Goal: Navigation & Orientation: Find specific page/section

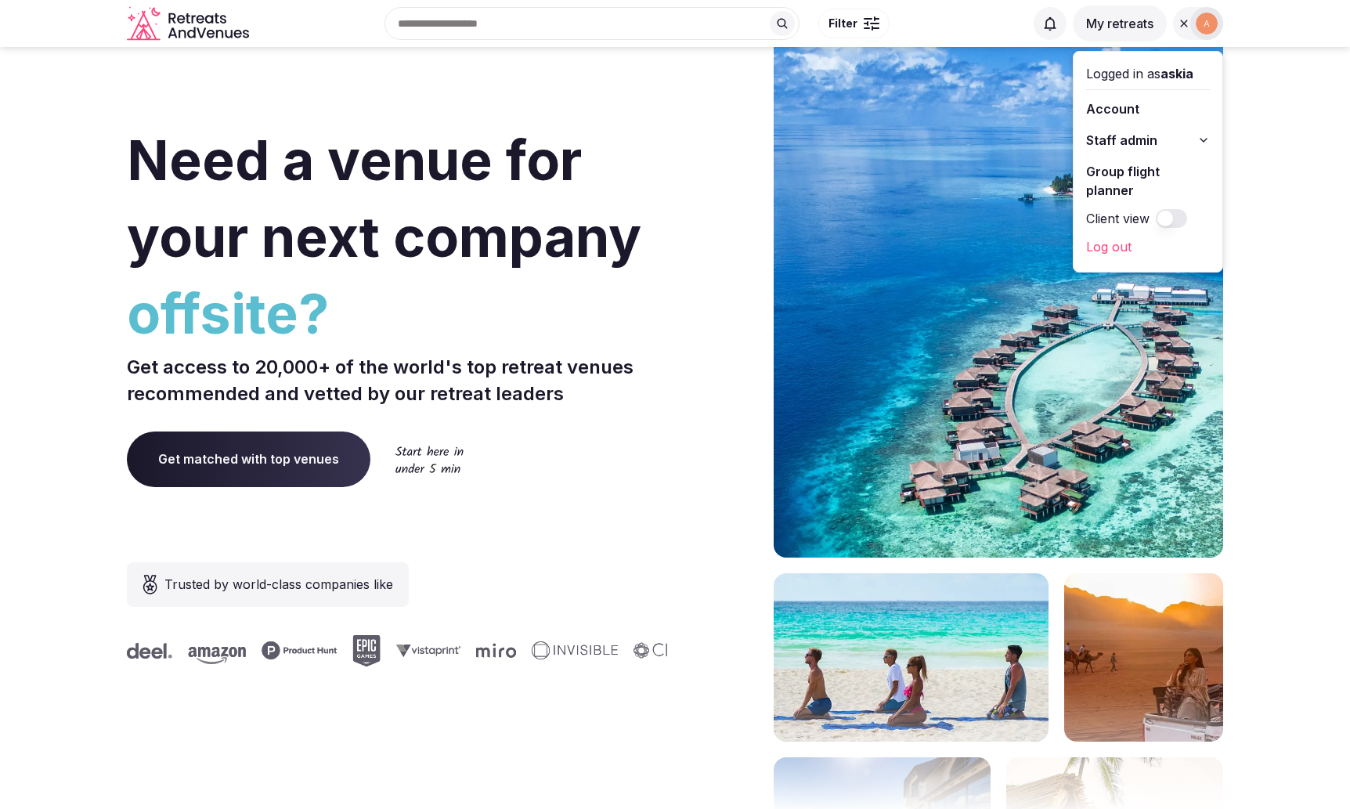
click at [1149, 175] on link "Group flight planner" at bounding box center [1148, 181] width 124 height 44
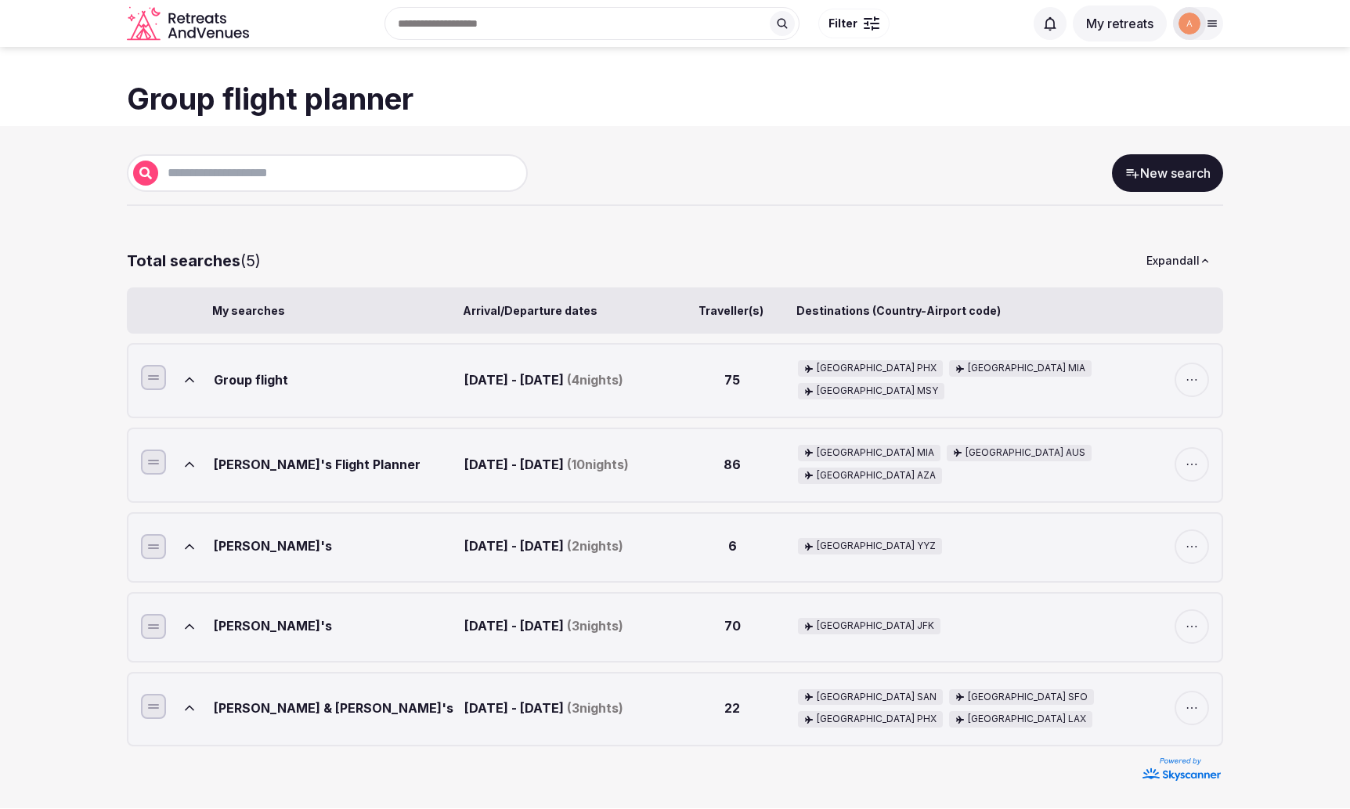
click at [248, 381] on div "Group flight" at bounding box center [336, 379] width 244 height 39
click at [189, 384] on icon at bounding box center [190, 380] width 16 height 16
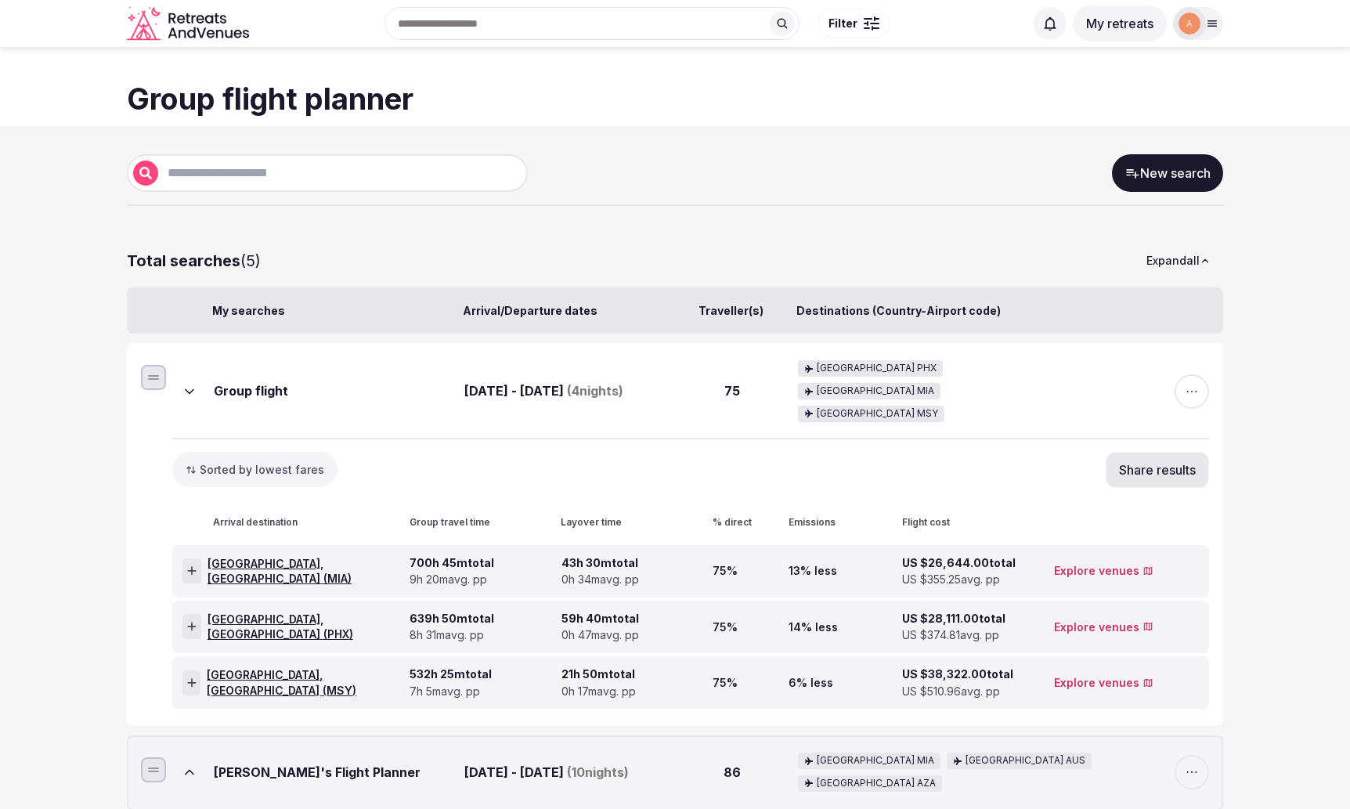
click at [1191, 391] on span "button" at bounding box center [1191, 391] width 34 height 34
click at [194, 566] on icon at bounding box center [191, 570] width 9 height 9
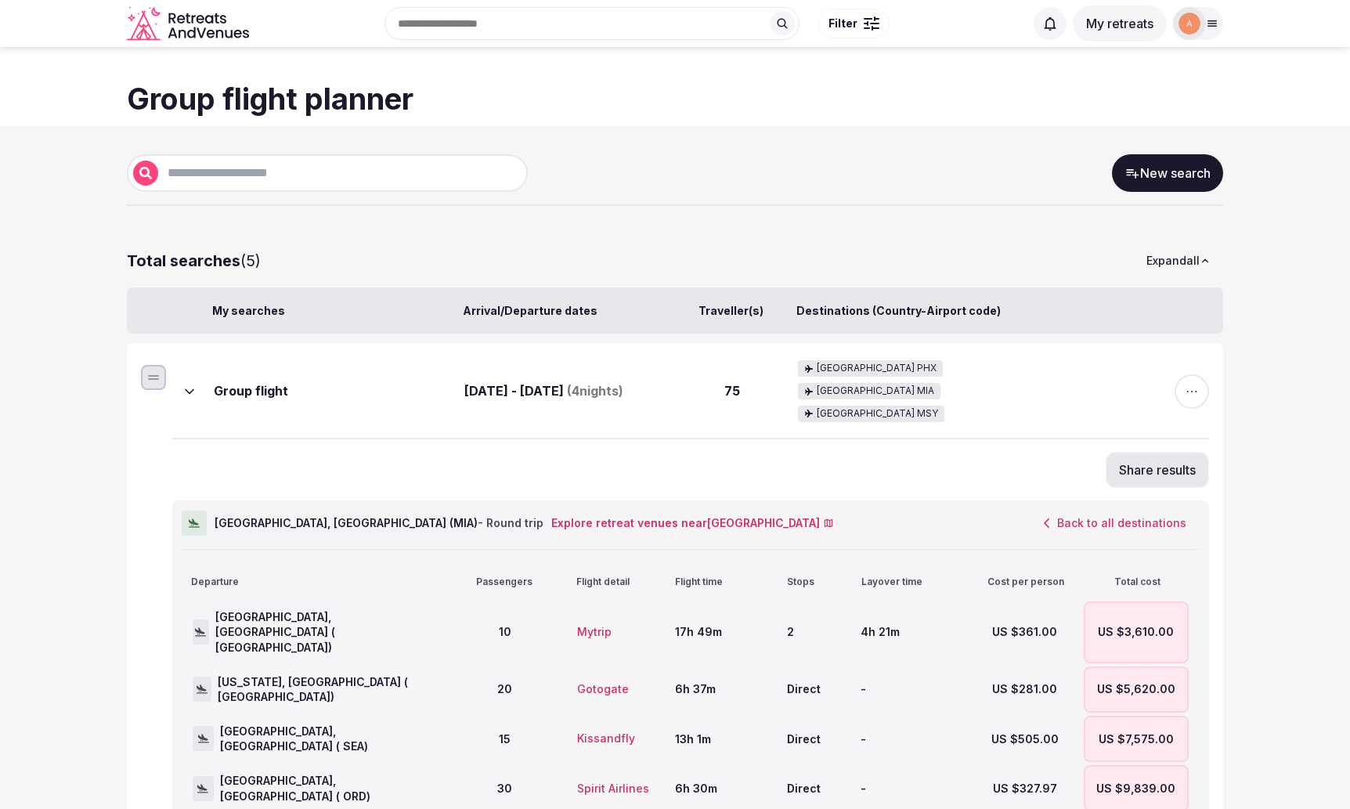
click at [191, 384] on icon at bounding box center [190, 392] width 16 height 16
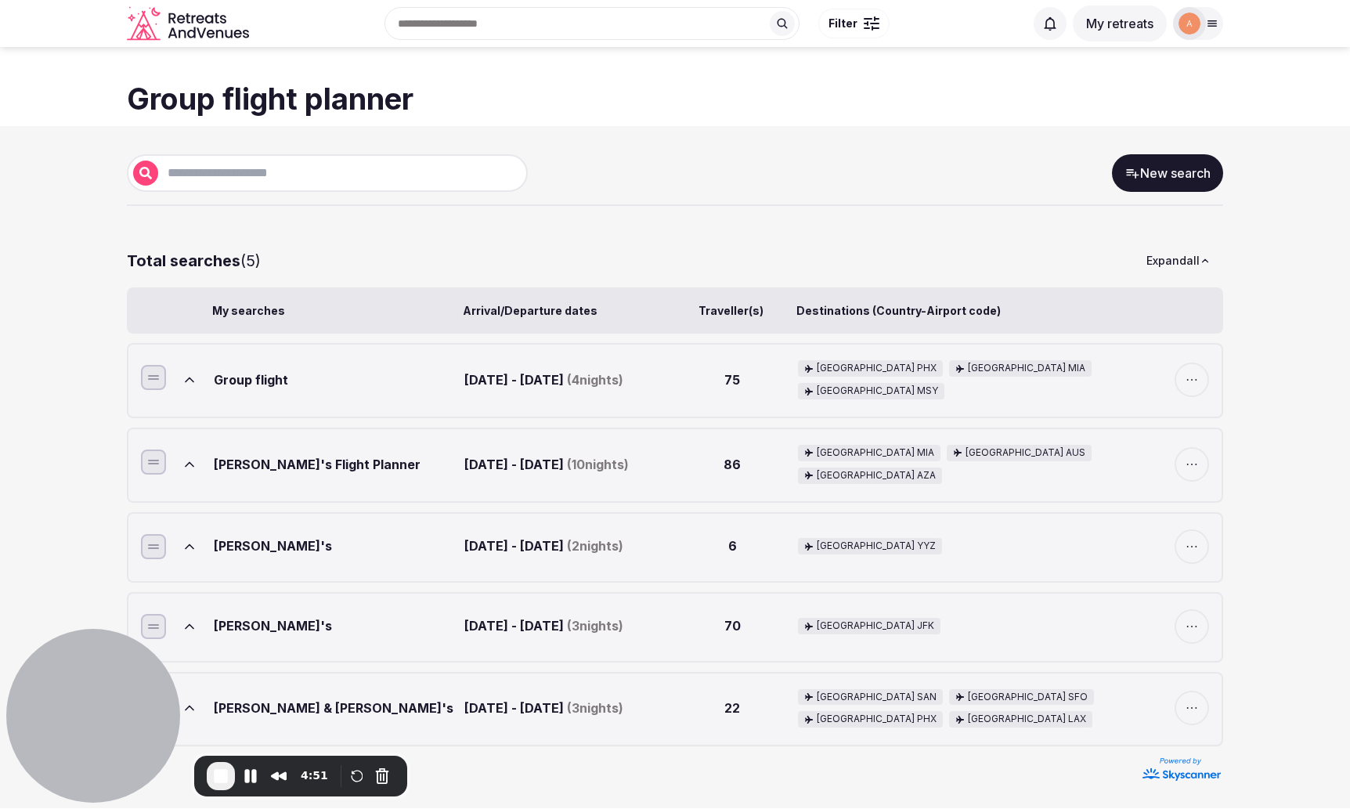
click at [222, 784] on span "End Recording" at bounding box center [220, 775] width 19 height 19
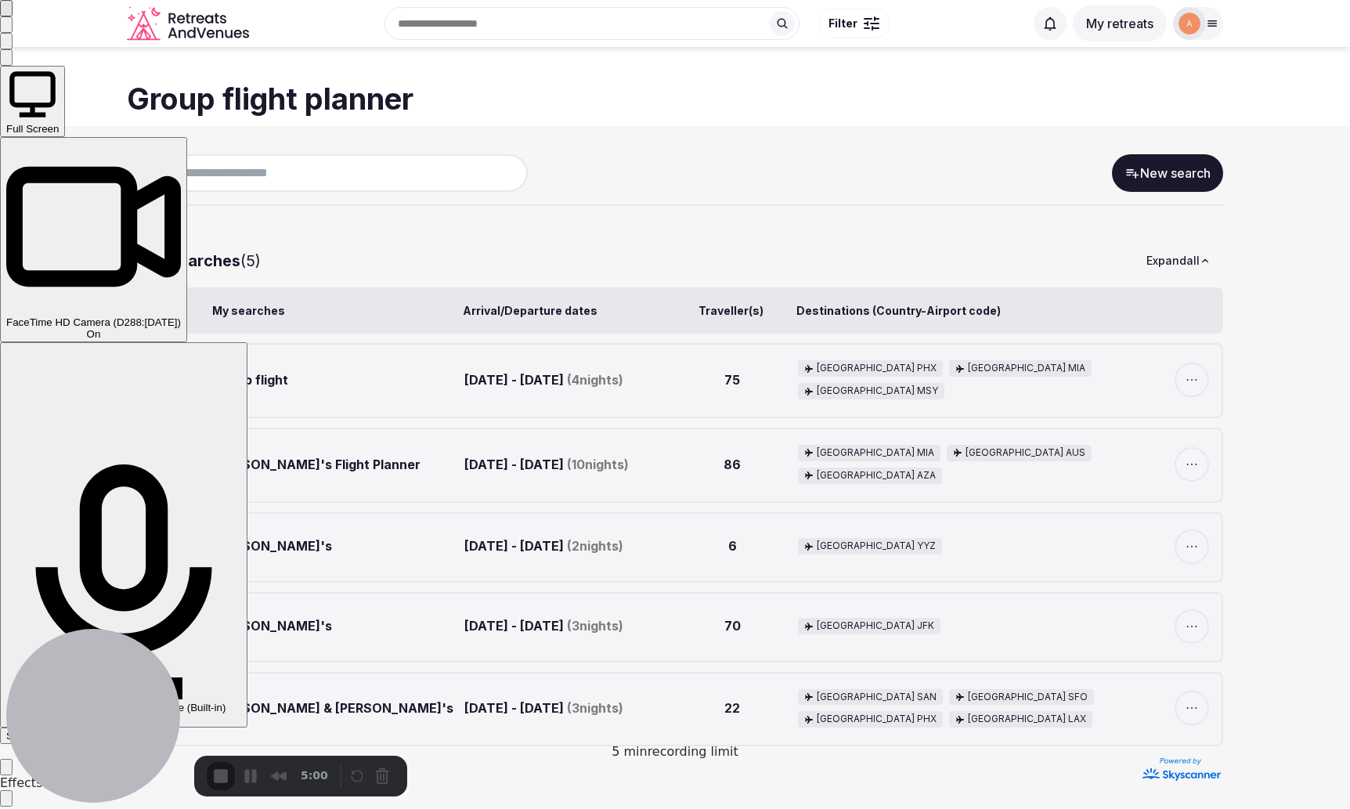
click at [79, 730] on div "Start Recording" at bounding box center [42, 736] width 73 height 12
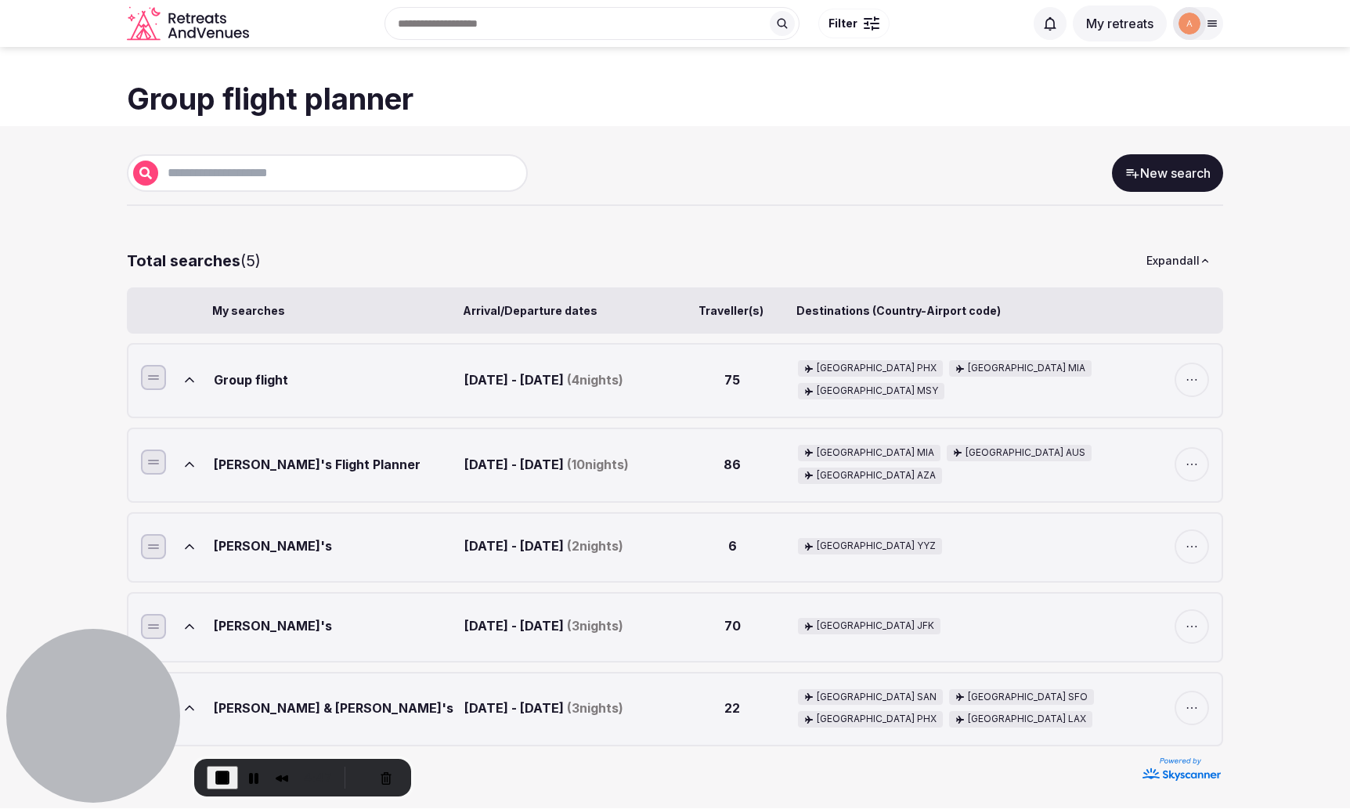
scroll to position [4, 0]
click at [186, 381] on icon at bounding box center [190, 380] width 16 height 16
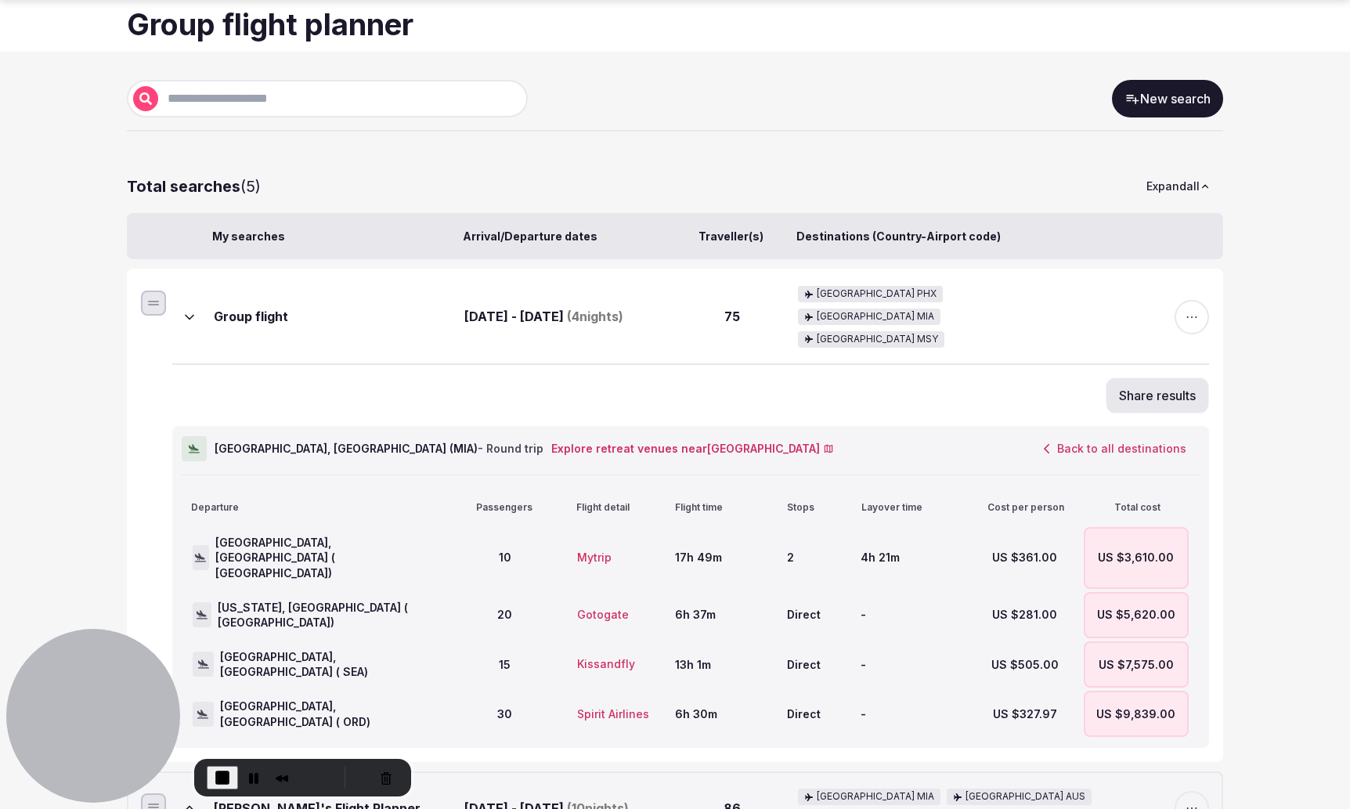
scroll to position [83, 0]
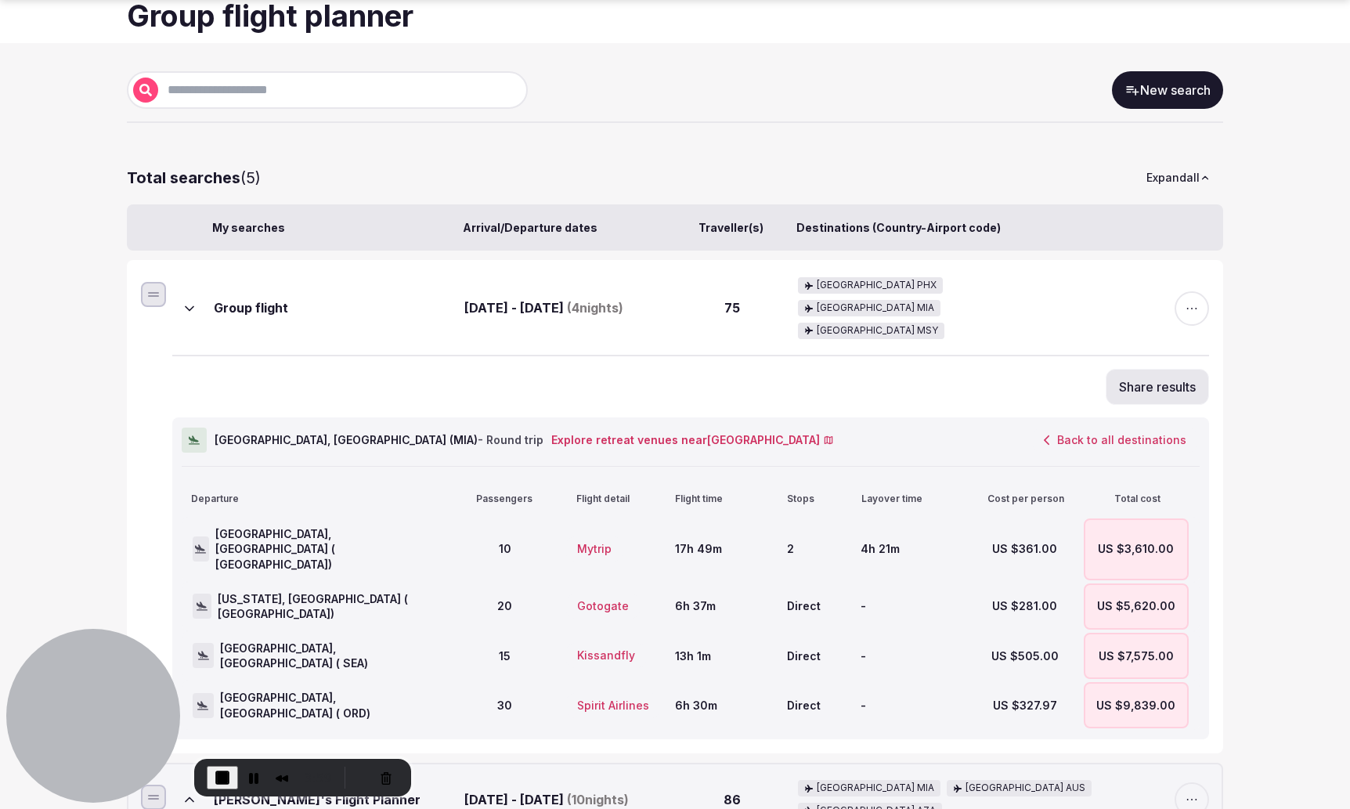
click at [605, 536] on button "Mytrip" at bounding box center [594, 549] width 61 height 27
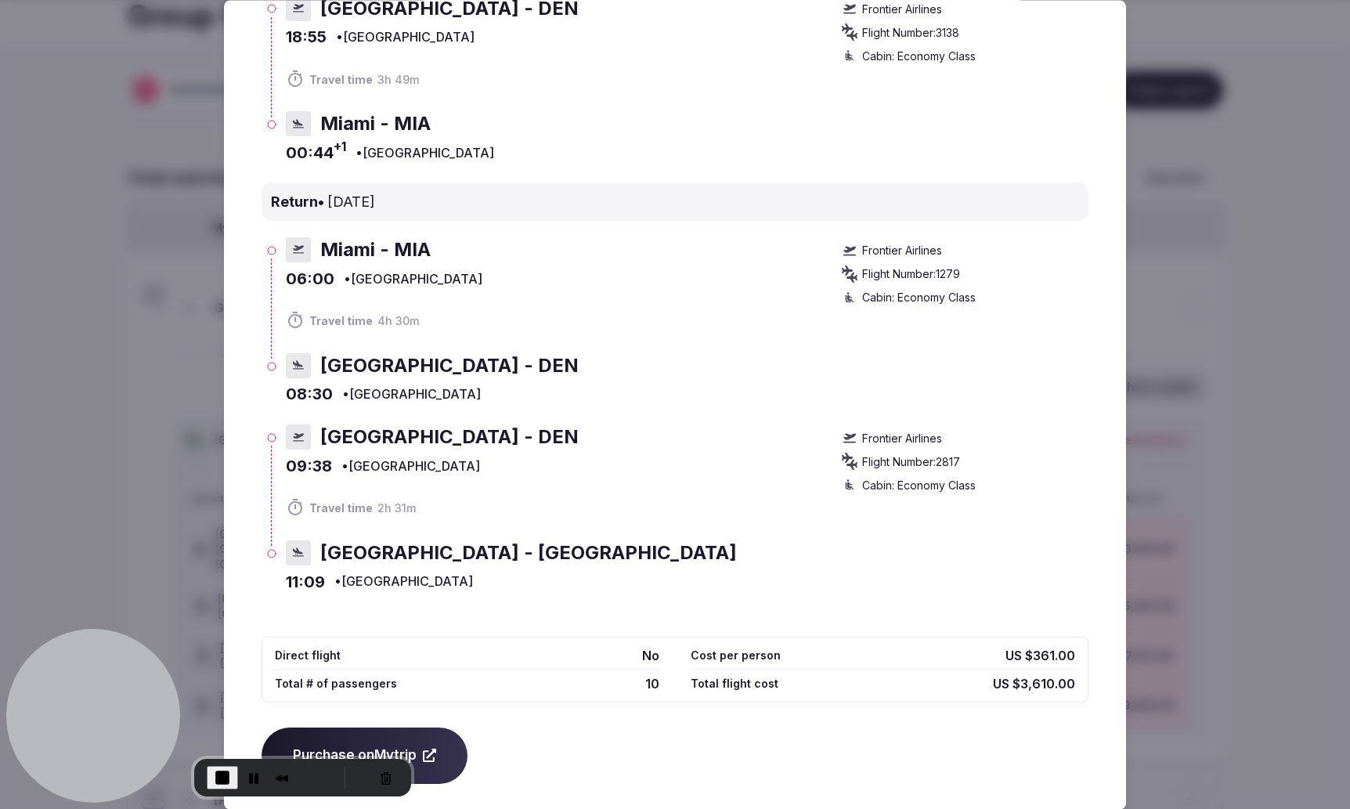
scroll to position [0, 0]
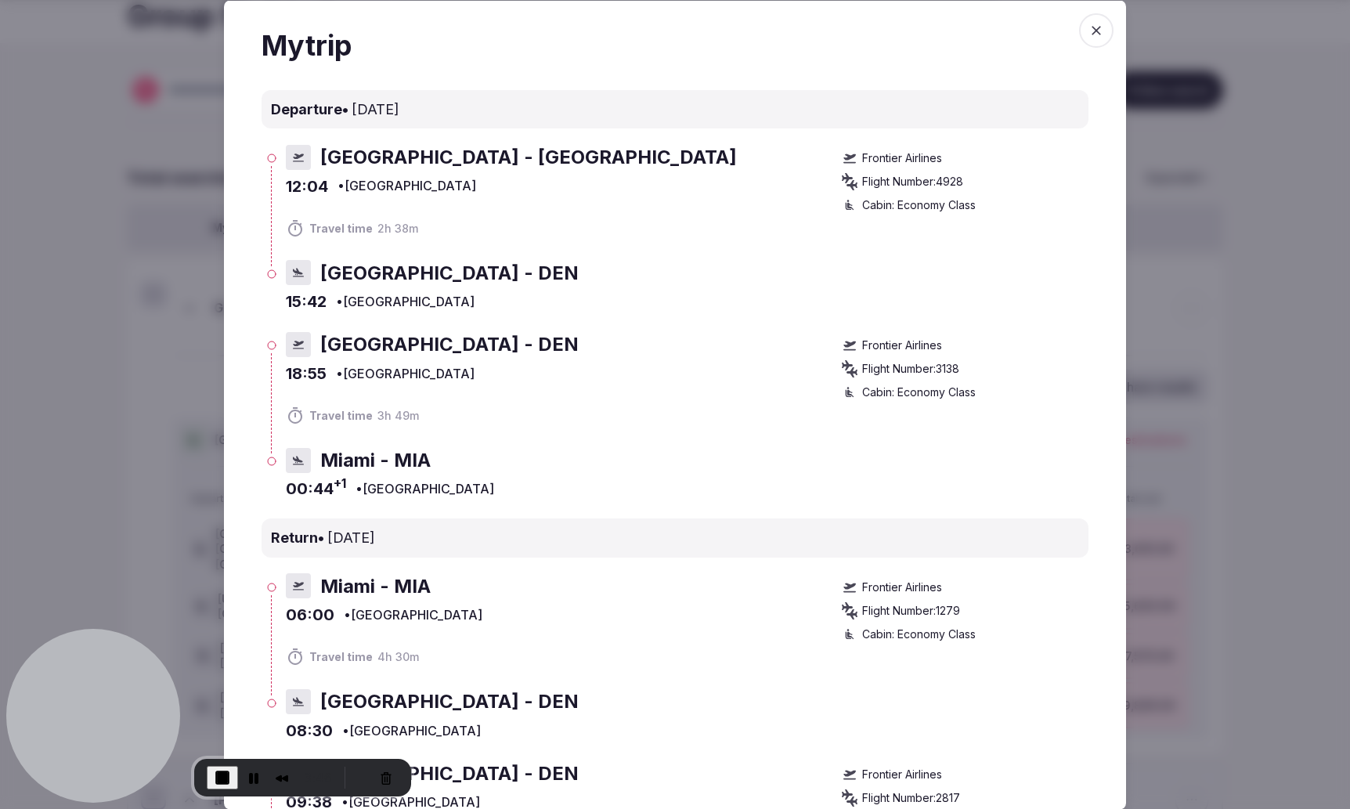
click at [1090, 35] on icon "button" at bounding box center [1096, 30] width 16 height 16
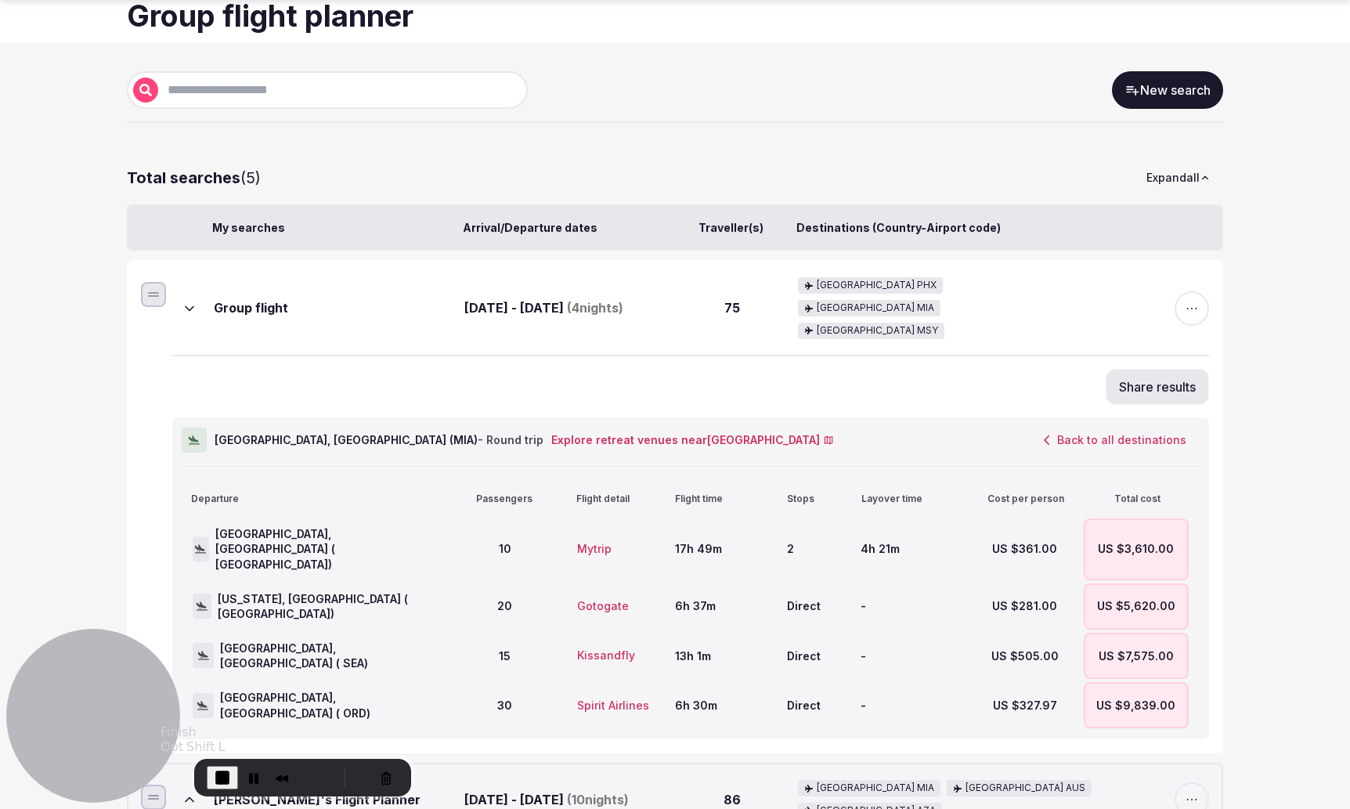
click at [218, 775] on span "End Recording" at bounding box center [222, 777] width 19 height 19
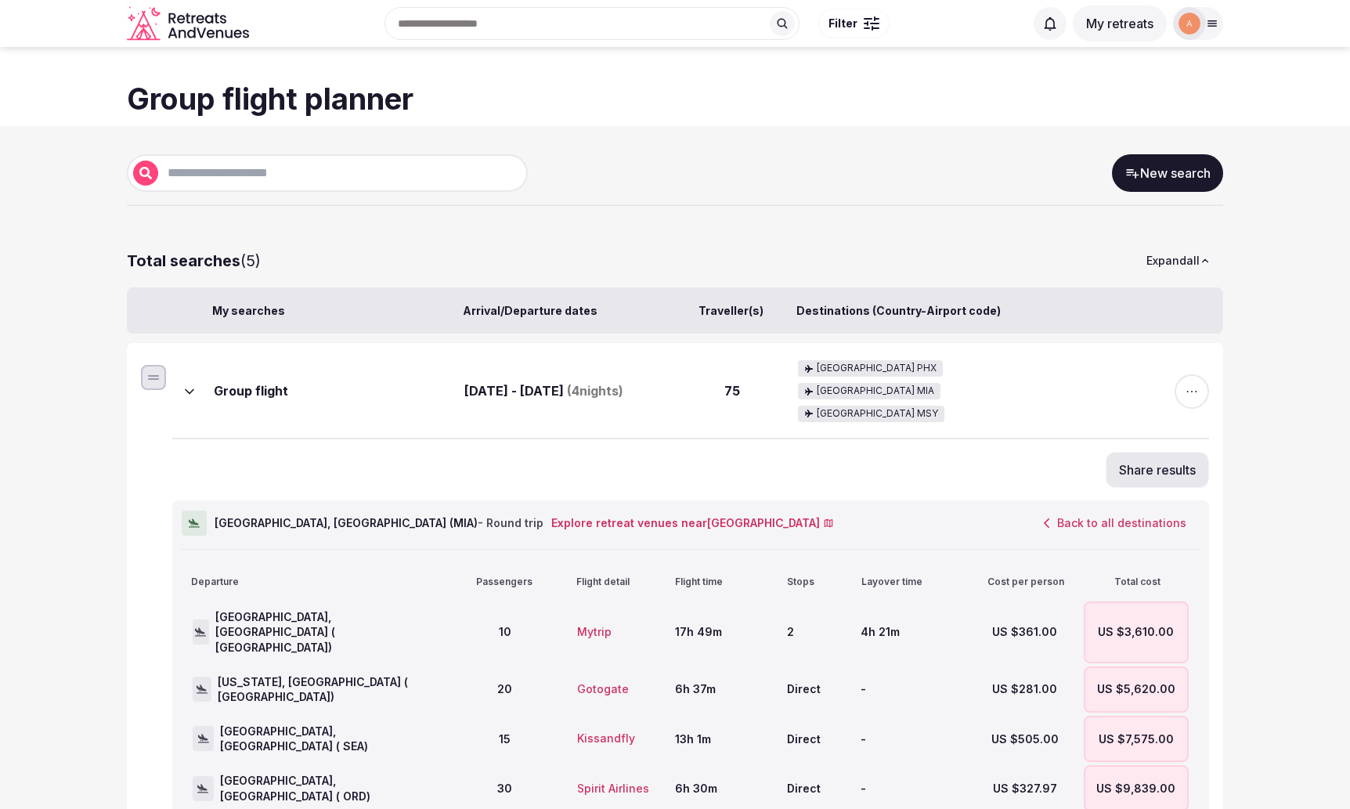
click at [217, 31] on icon "Retreats and Venues company logo" at bounding box center [189, 23] width 125 height 35
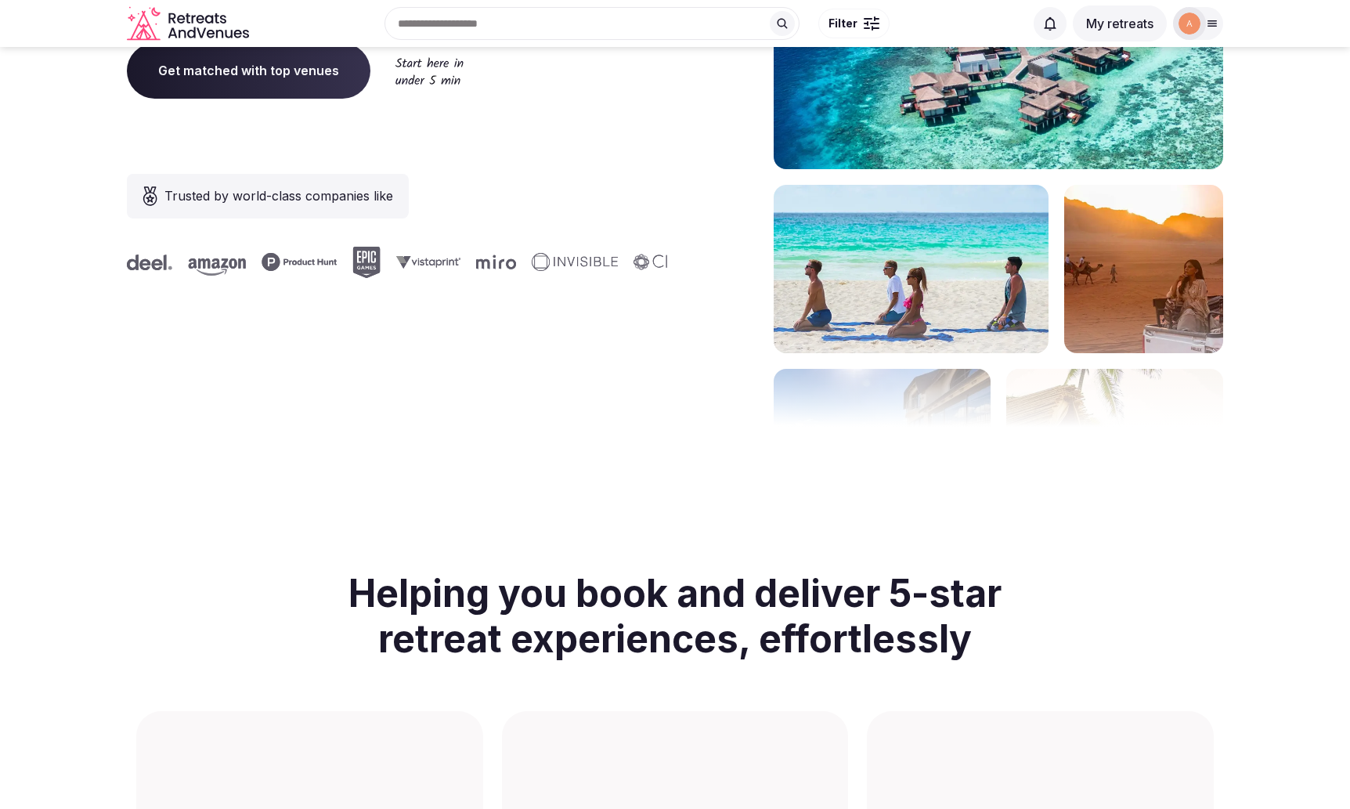
scroll to position [152, 0]
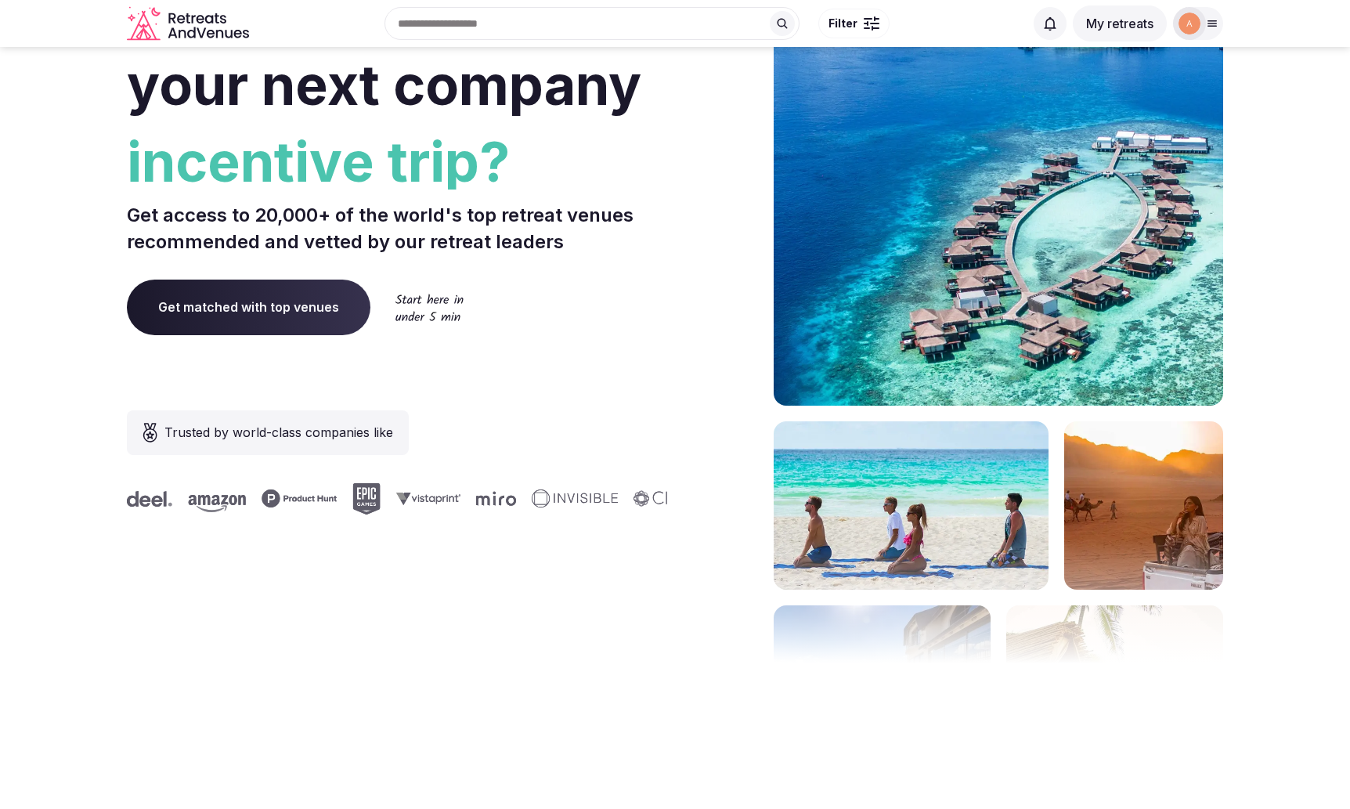
click at [270, 319] on span "Get matched with top venues" at bounding box center [248, 307] width 243 height 55
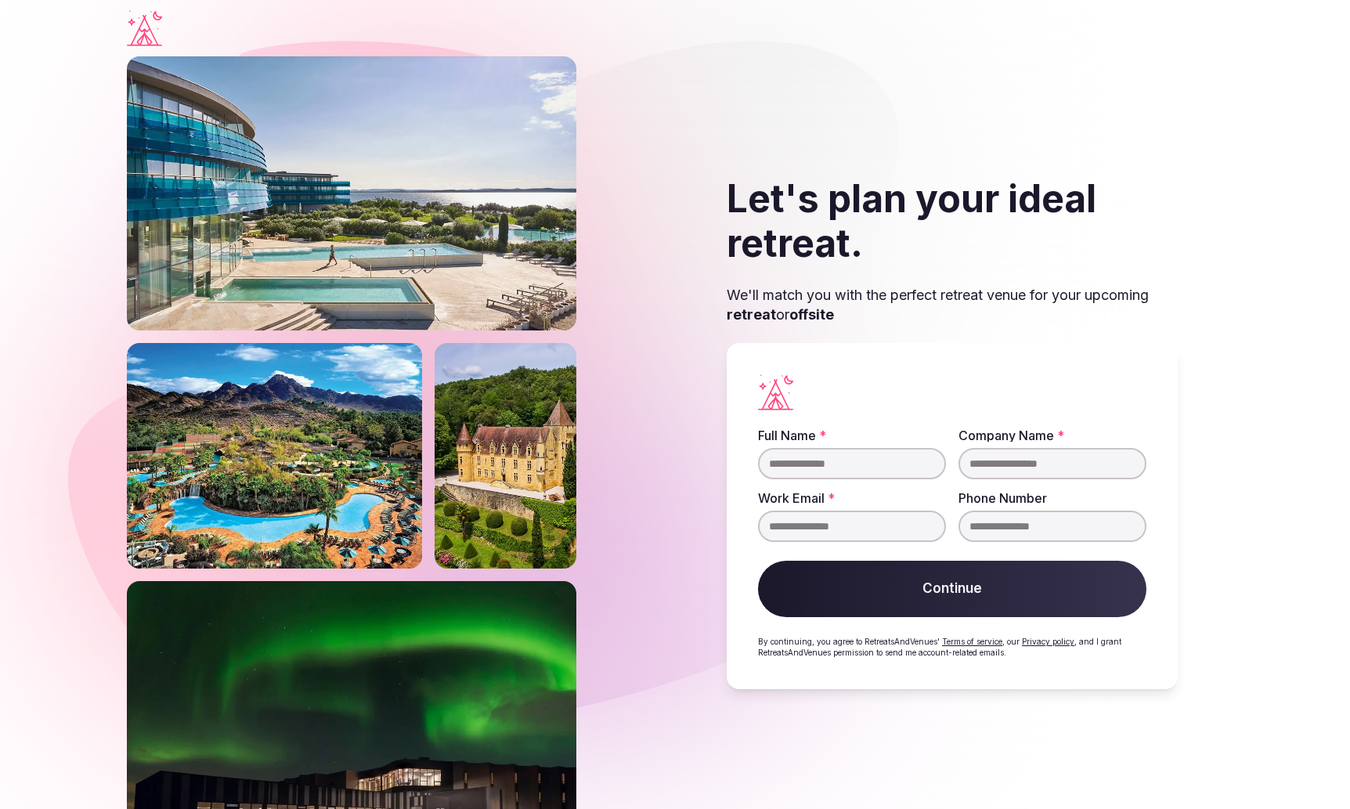
click at [146, 26] on icon "Visit the homepage" at bounding box center [144, 28] width 35 height 36
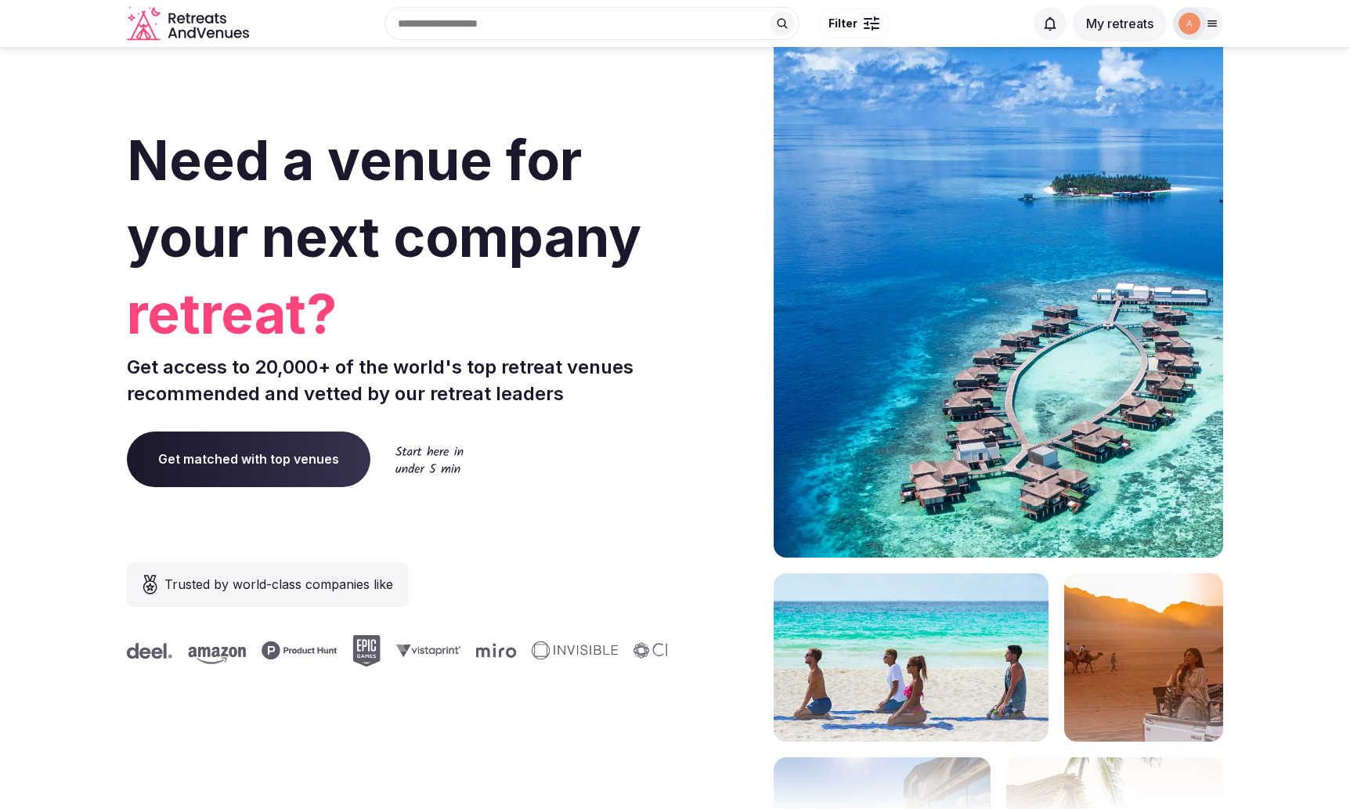
click at [462, 31] on div "Recent searches [GEOGRAPHIC_DATA], [GEOGRAPHIC_DATA], [GEOGRAPHIC_DATA] [GEOGRA…" at bounding box center [639, 23] width 769 height 67
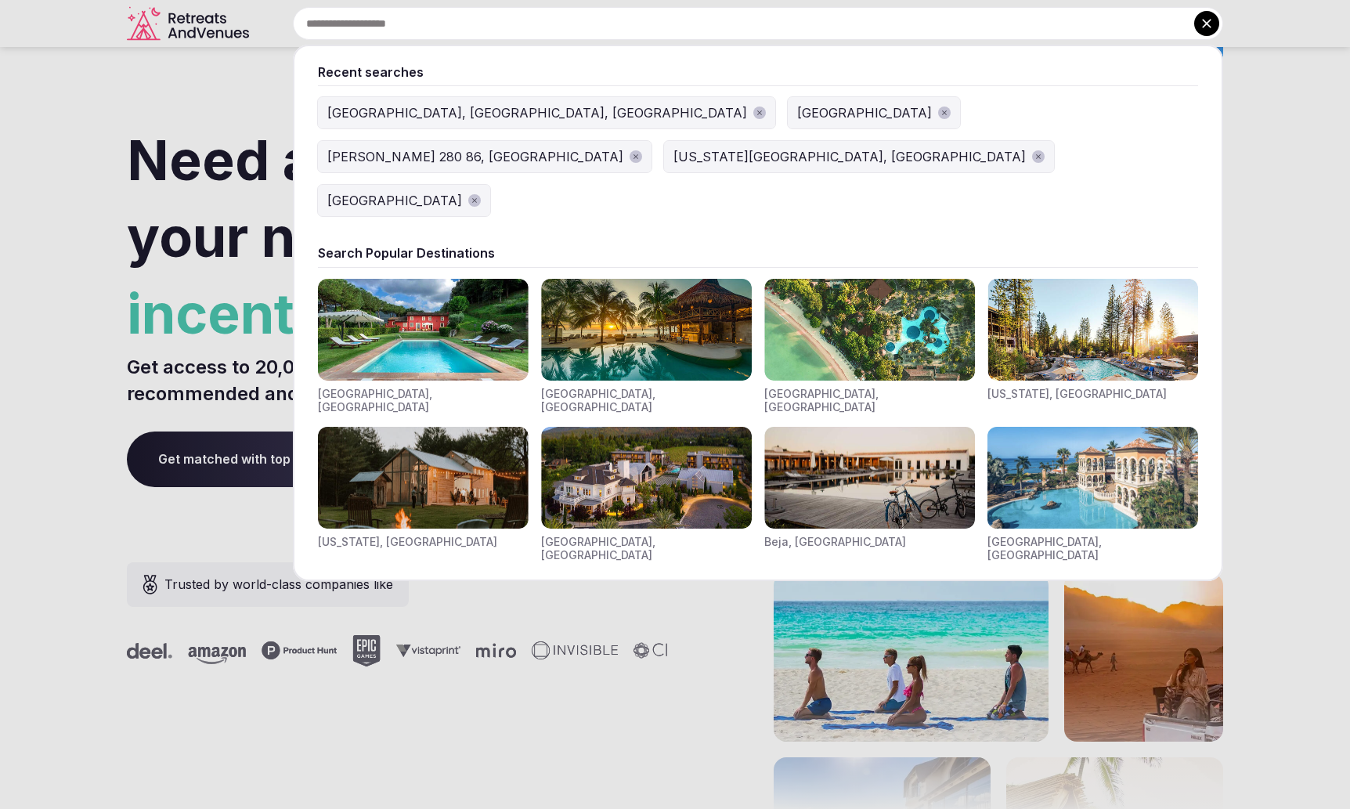
click at [877, 427] on img "Visit venues for Beja, Portugal" at bounding box center [869, 478] width 211 height 102
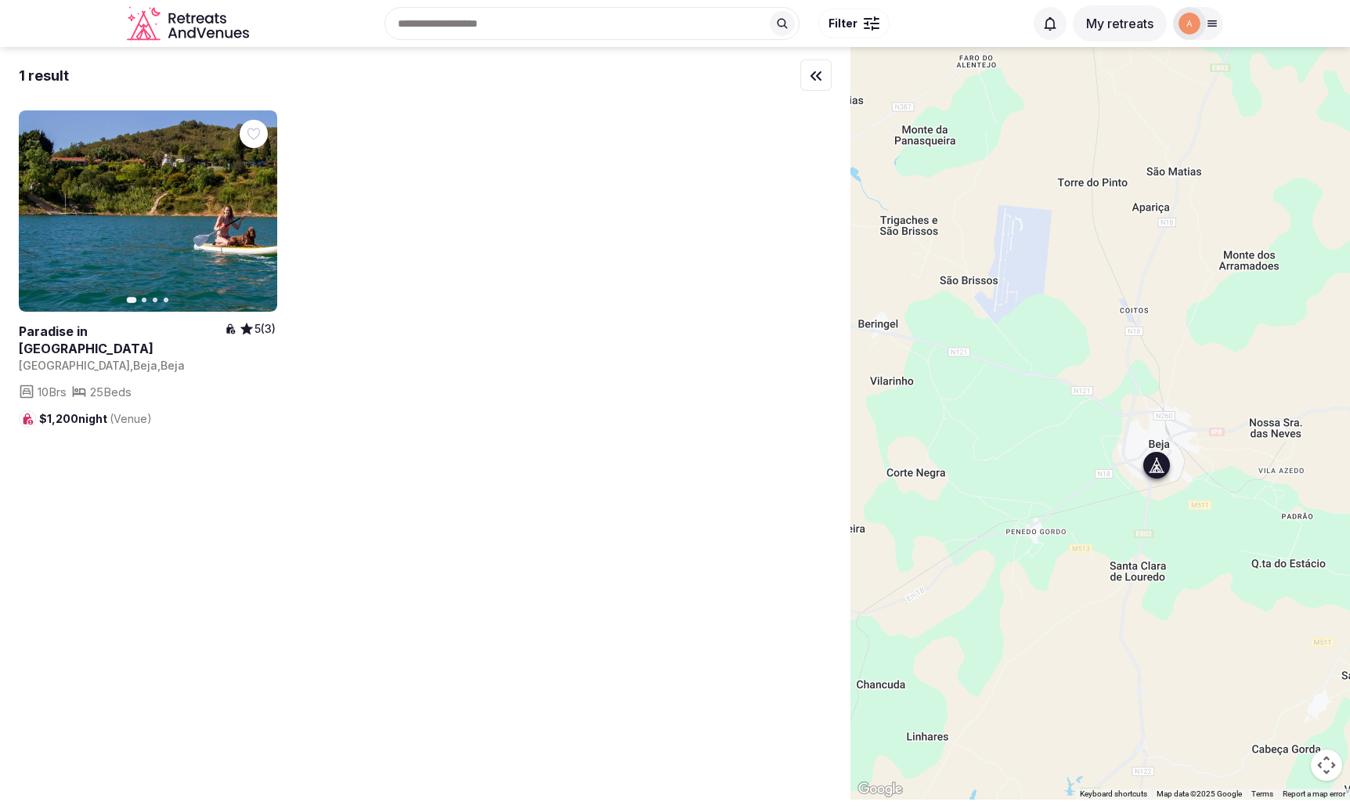
click at [254, 207] on icon "button" at bounding box center [256, 211] width 6 height 11
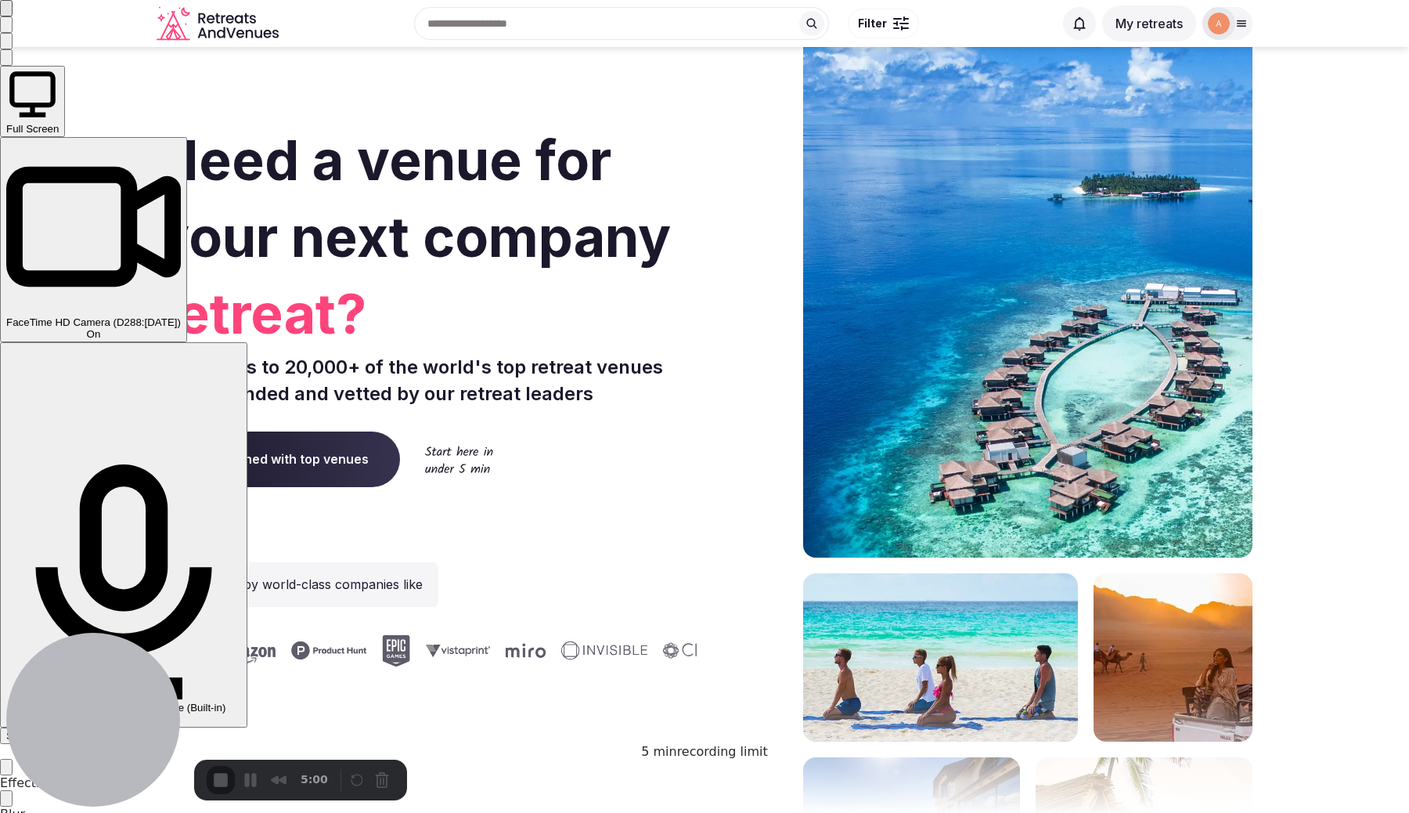
click at [79, 730] on span "Start Recording" at bounding box center [42, 736] width 73 height 12
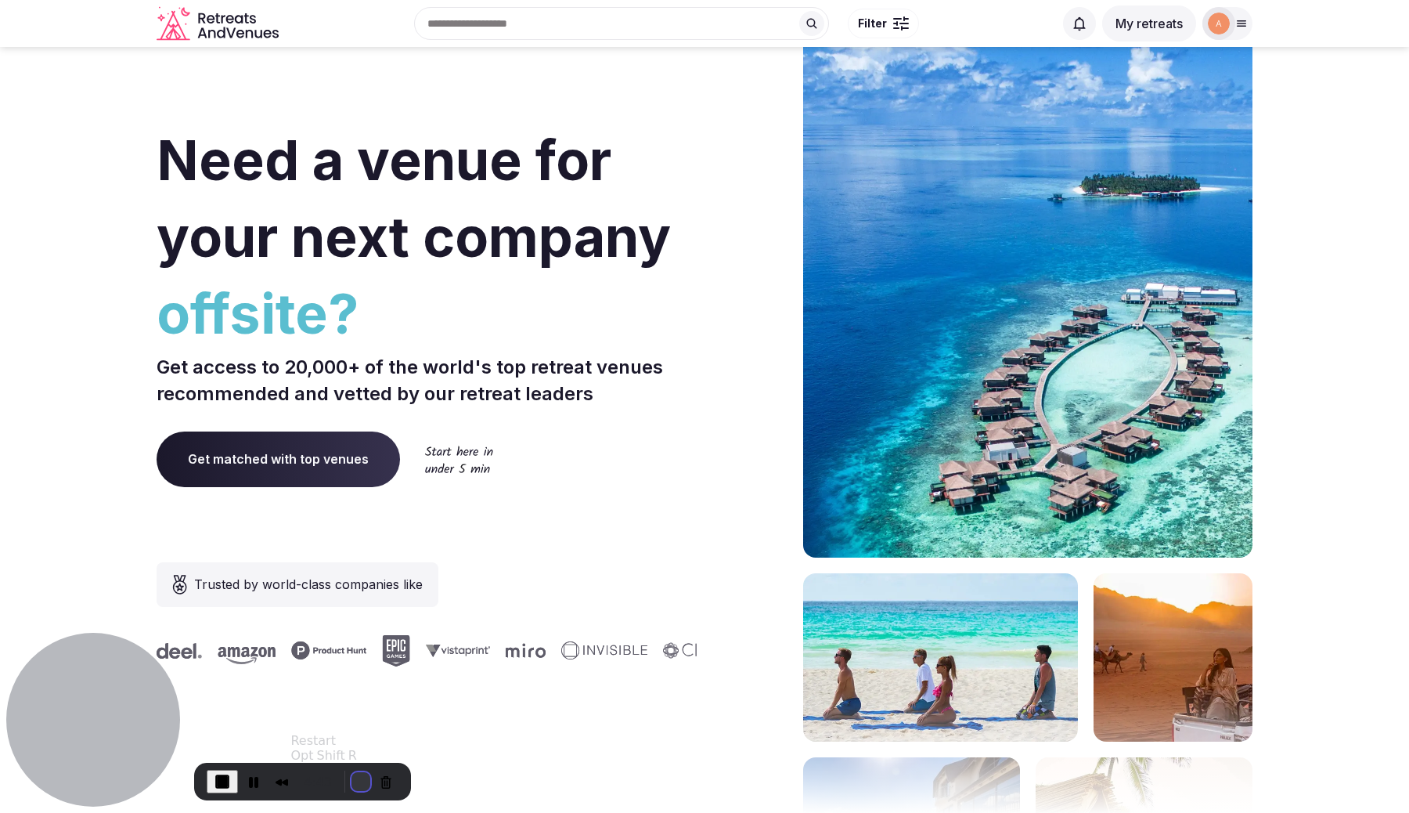
click at [353, 778] on button "Restart Recording" at bounding box center [361, 781] width 19 height 19
click at [564, 15] on div "Recent searches [GEOGRAPHIC_DATA], [GEOGRAPHIC_DATA], [GEOGRAPHIC_DATA] [GEOGRA…" at bounding box center [669, 23] width 769 height 67
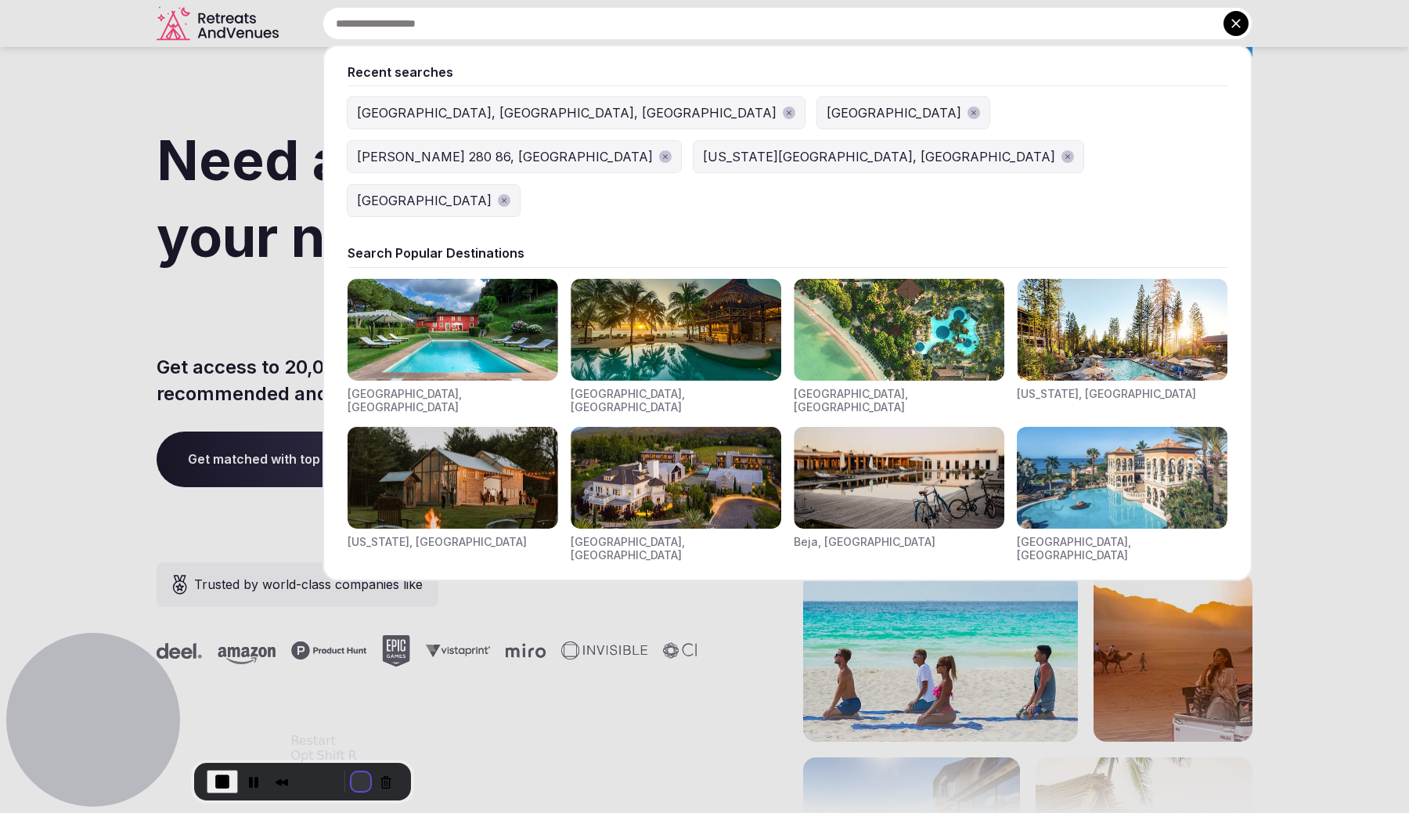
click at [353, 782] on button "Restart Recording" at bounding box center [361, 781] width 19 height 19
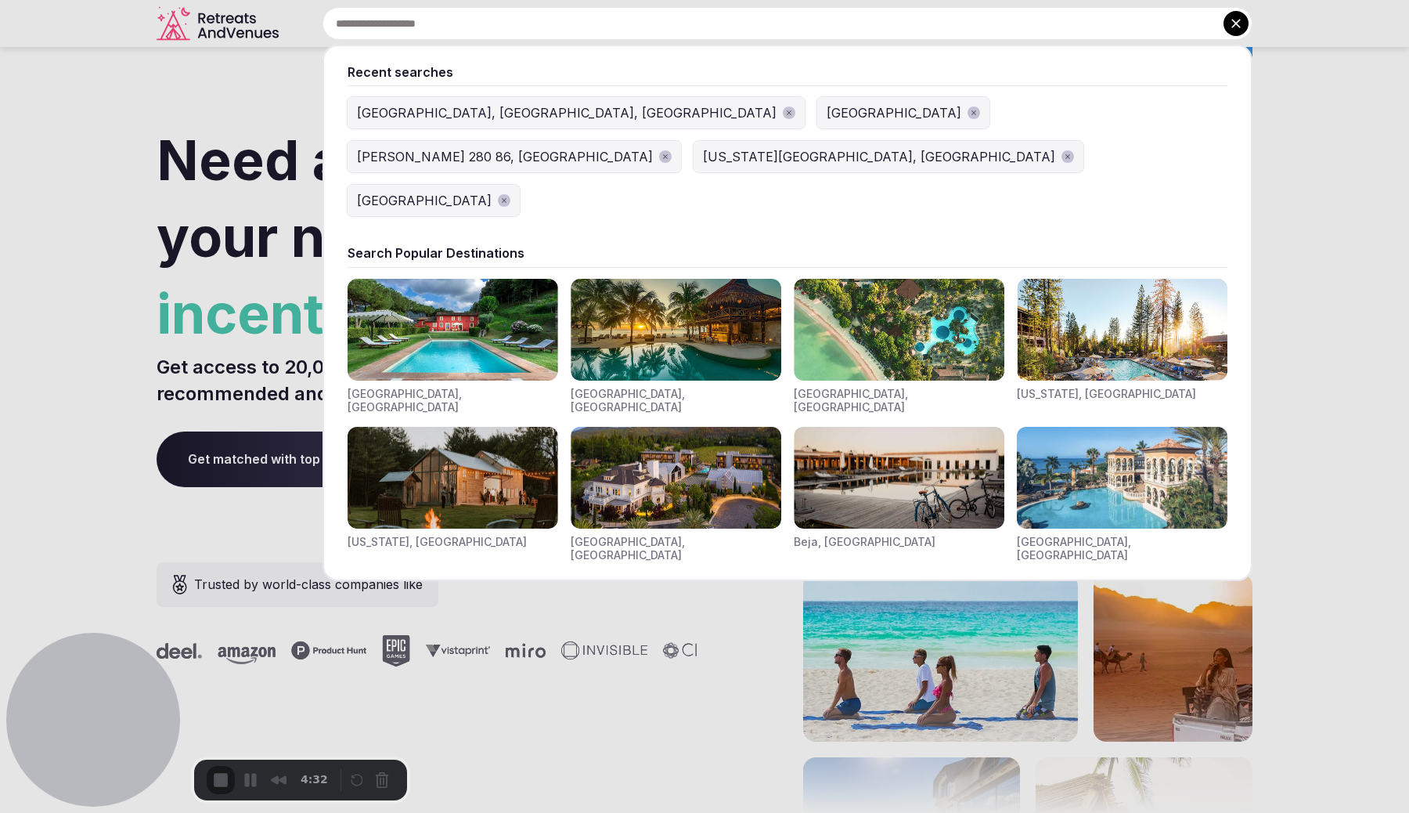
click at [1237, 17] on icon at bounding box center [1236, 24] width 16 height 16
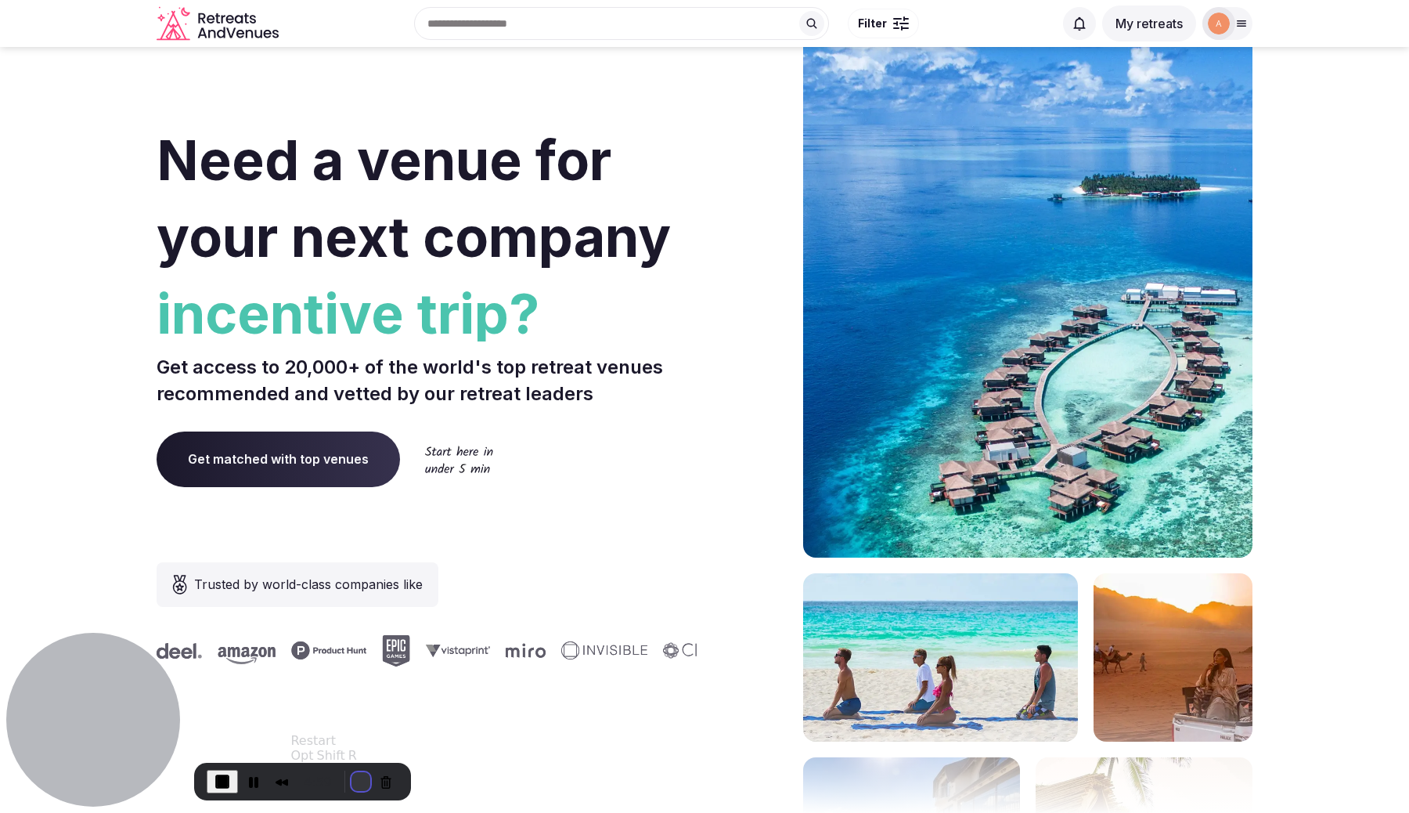
click at [353, 781] on button "Restart Recording" at bounding box center [361, 781] width 19 height 19
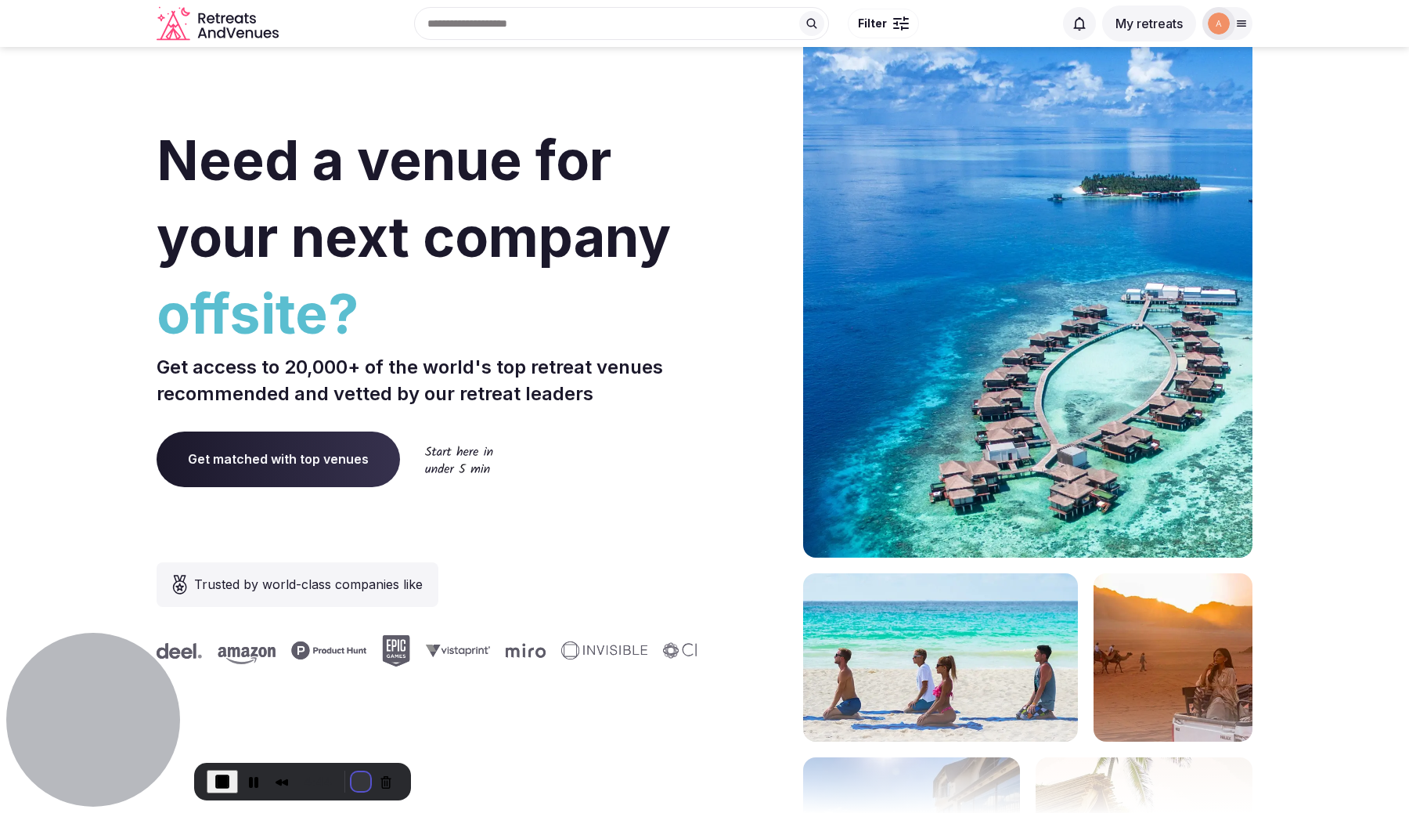
click at [352, 779] on button "Restart Recording" at bounding box center [361, 781] width 19 height 19
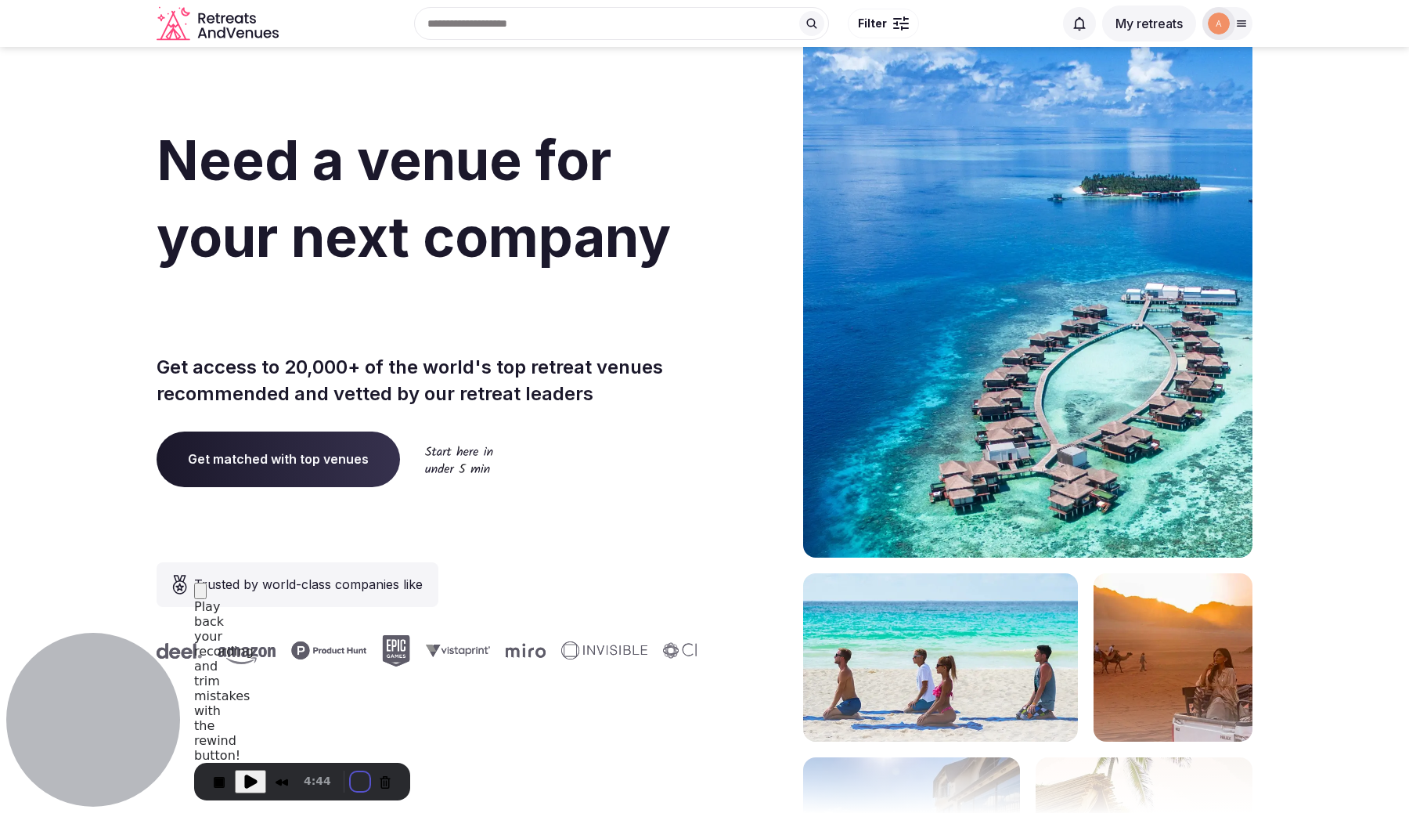
click at [355, 780] on button "Restart Recording" at bounding box center [361, 781] width 19 height 19
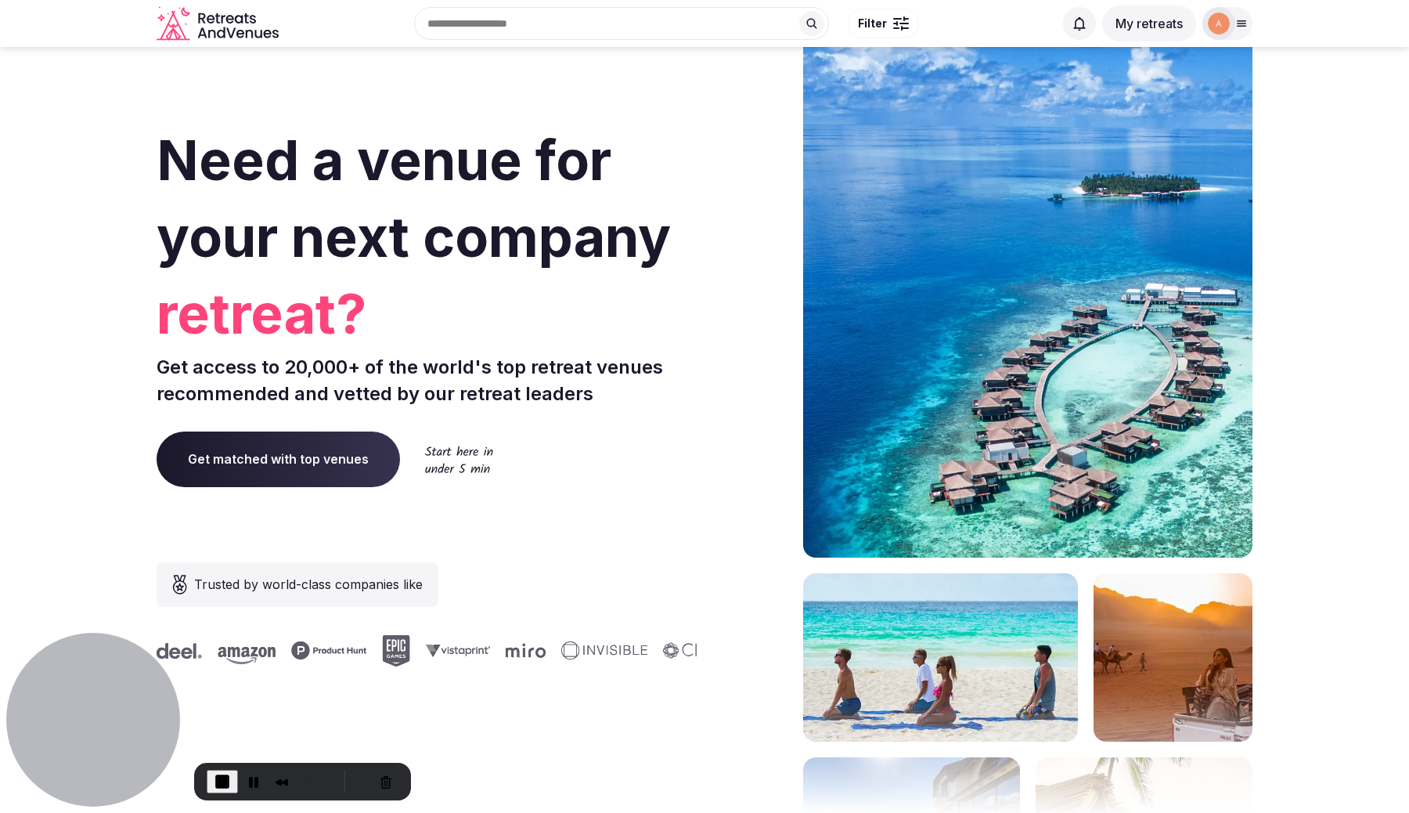
click at [636, 16] on input "text" at bounding box center [621, 23] width 415 height 33
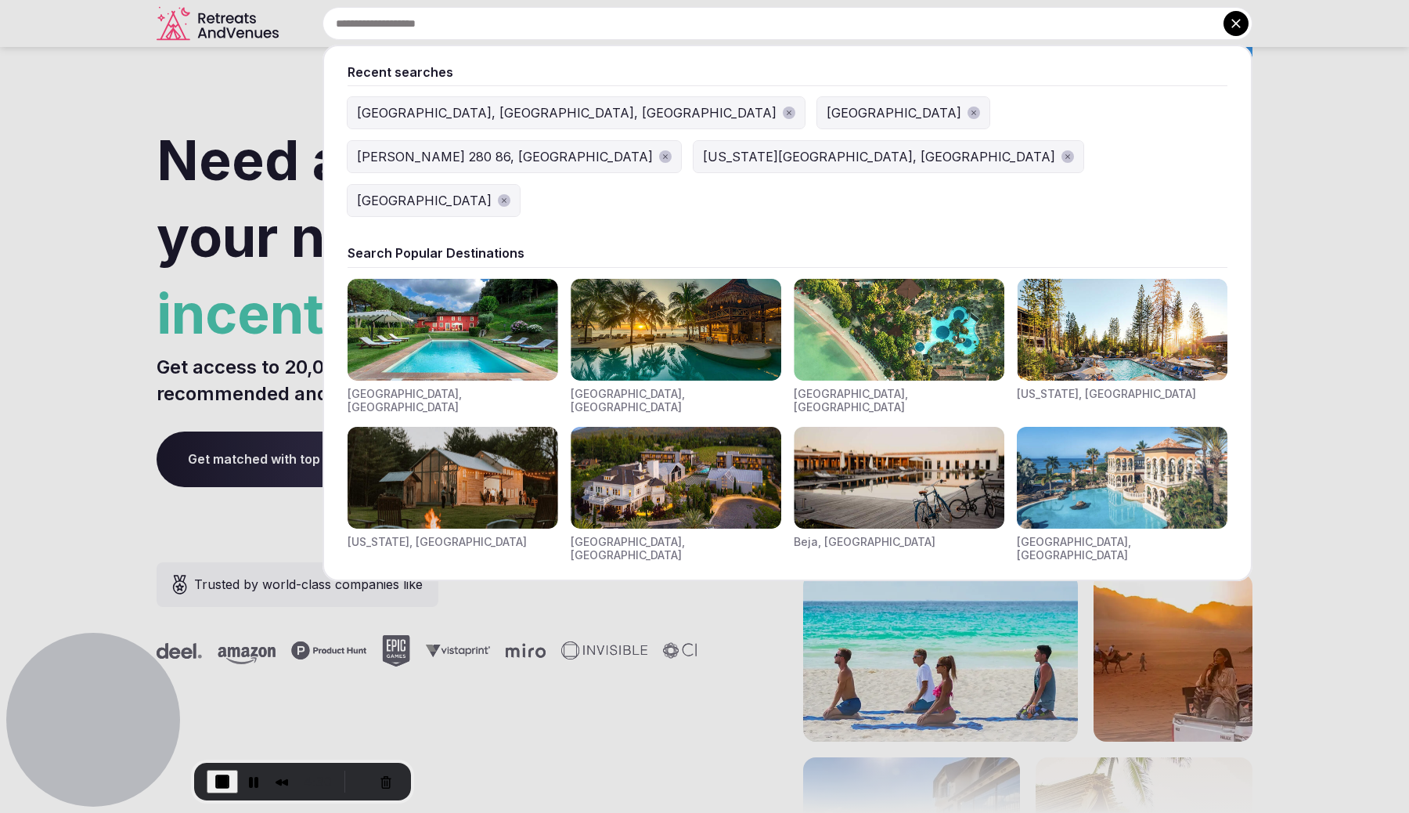
click at [871, 427] on img "Visit venues for Beja, Portugal" at bounding box center [899, 478] width 211 height 102
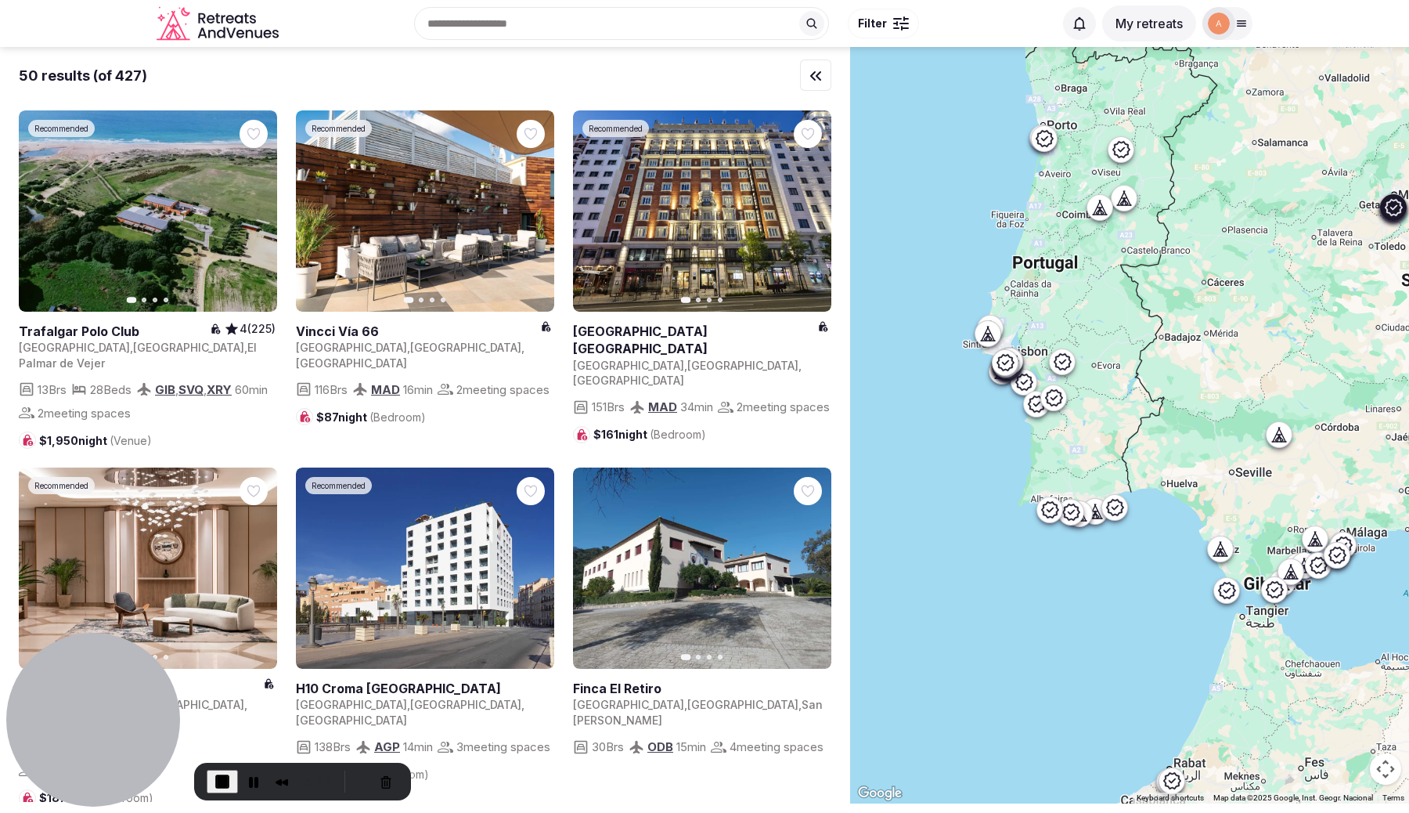
click at [811, 211] on icon "button" at bounding box center [810, 211] width 6 height 11
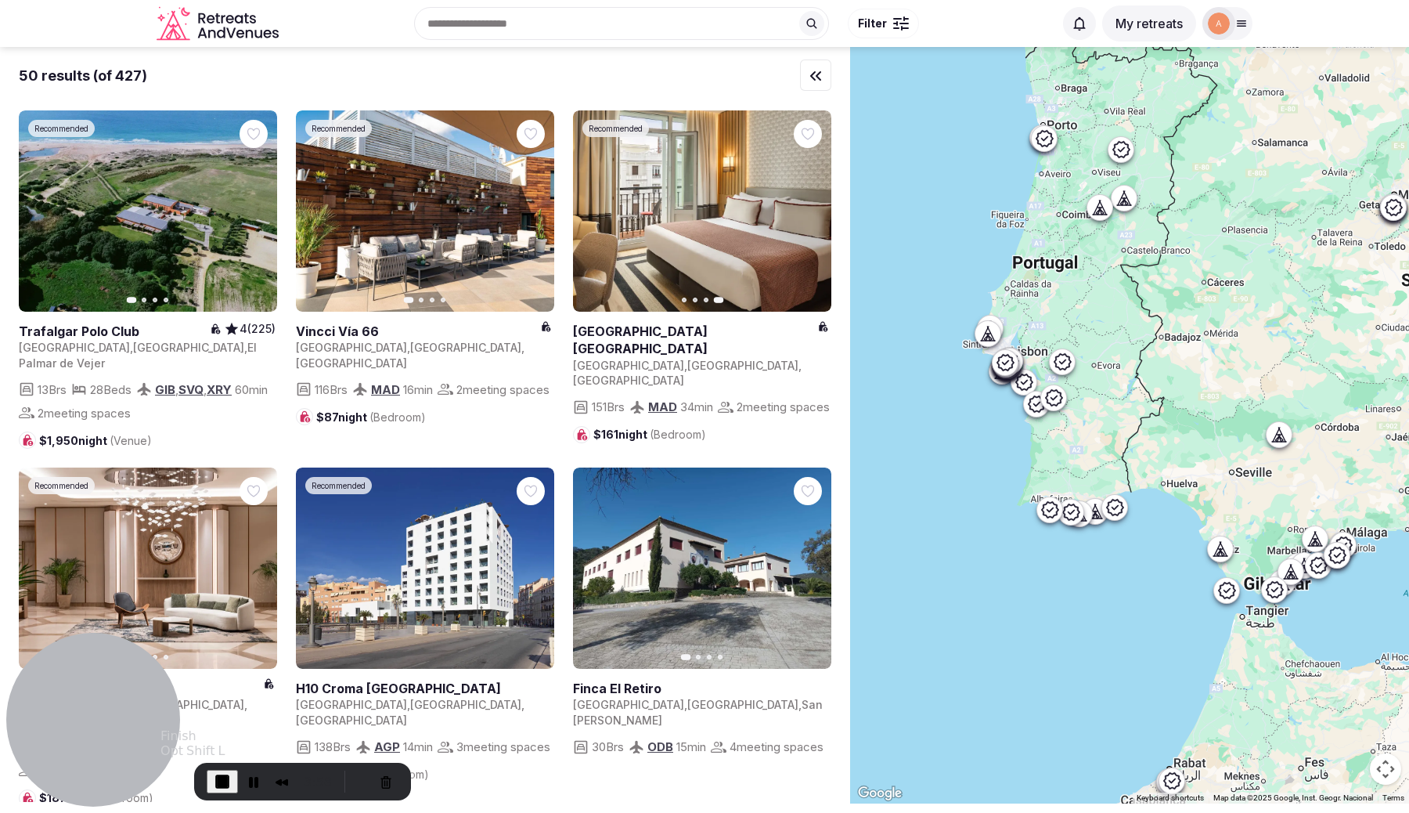
click at [215, 772] on span "End Recording" at bounding box center [222, 781] width 19 height 19
